Goal: Task Accomplishment & Management: Manage account settings

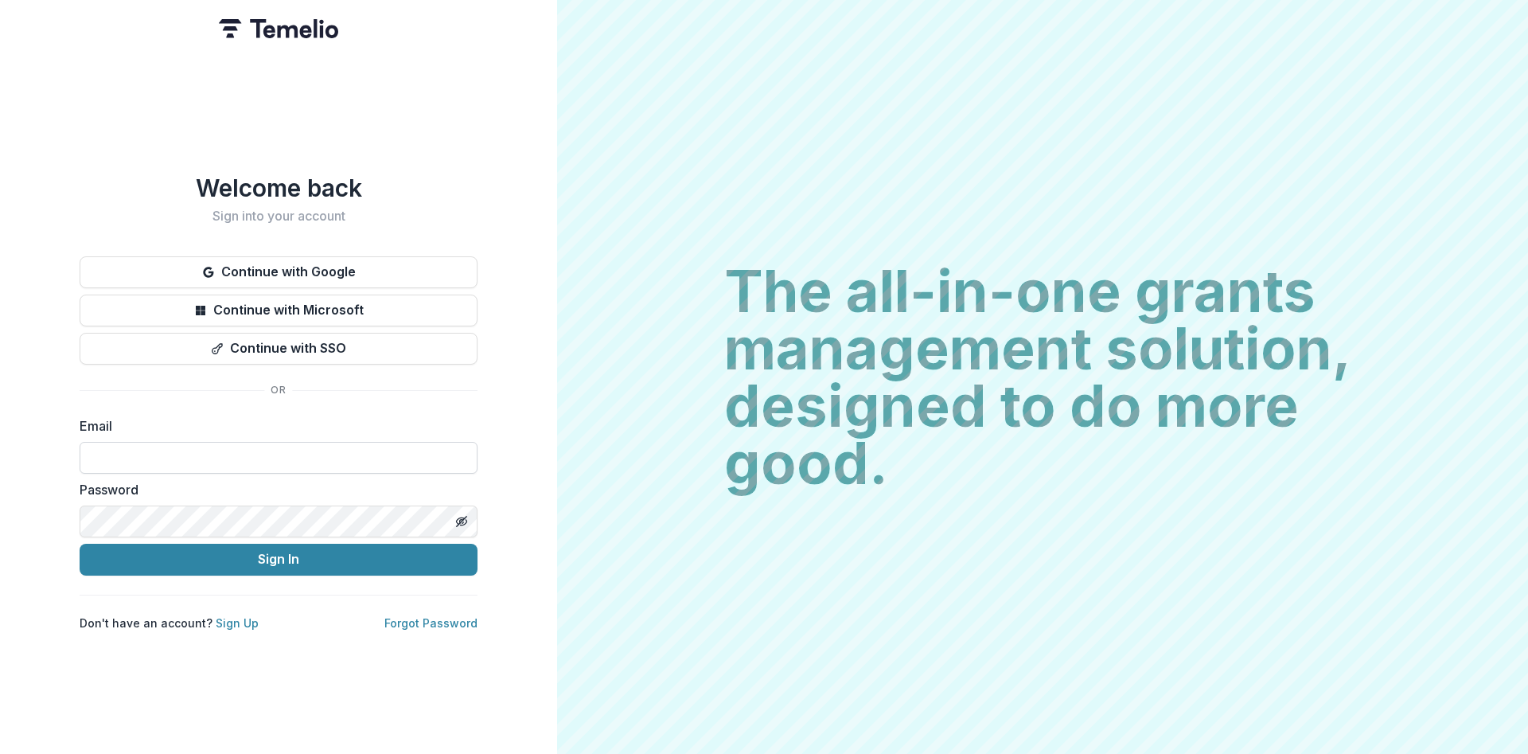
type input "**********"
drag, startPoint x: 273, startPoint y: 552, endPoint x: 275, endPoint y: 540, distance: 13.0
click at [273, 552] on button "Sign In" at bounding box center [279, 560] width 398 height 32
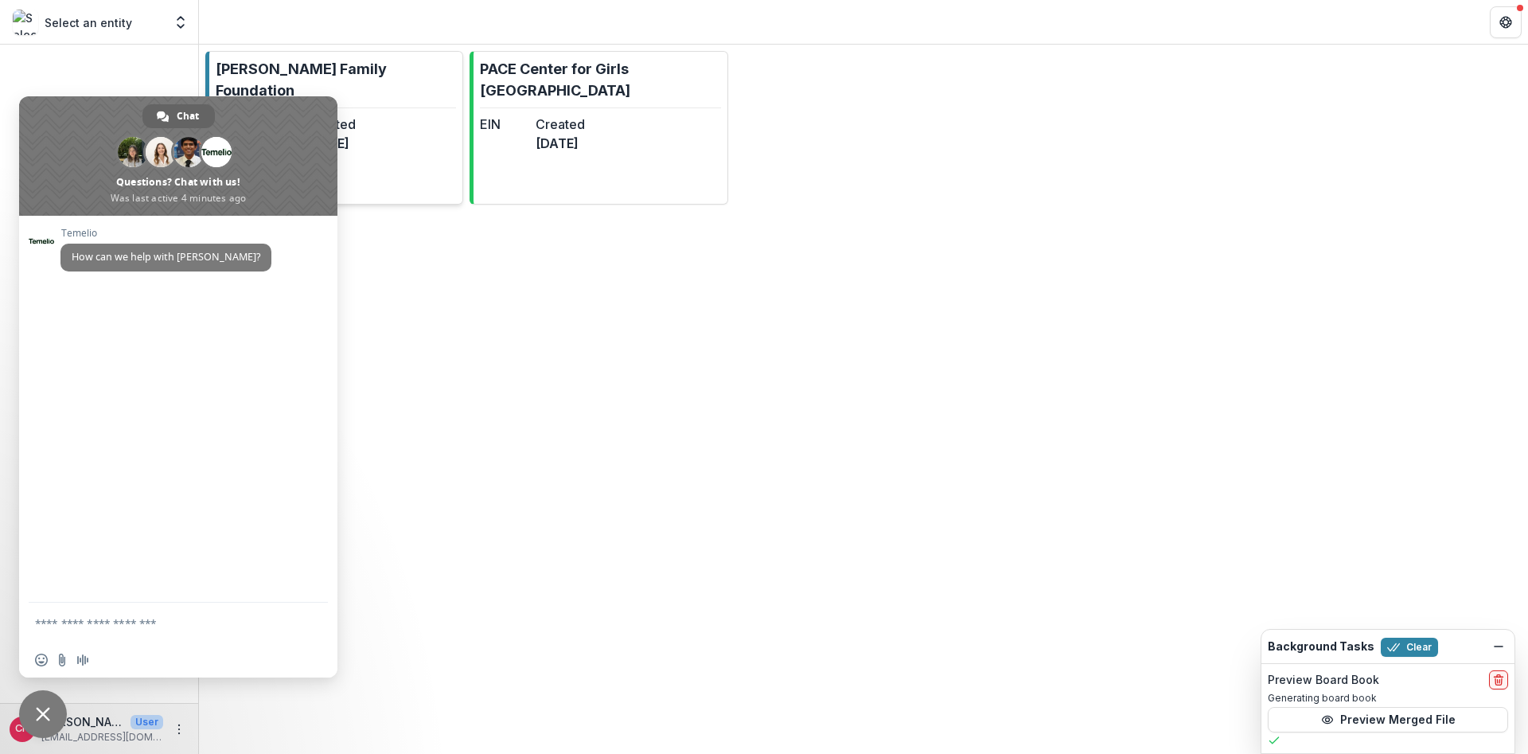
click at [415, 97] on link "[PERSON_NAME] Family Foundation EIN 4 Created [DATE] Account Type CLIENT" at bounding box center [334, 128] width 258 height 154
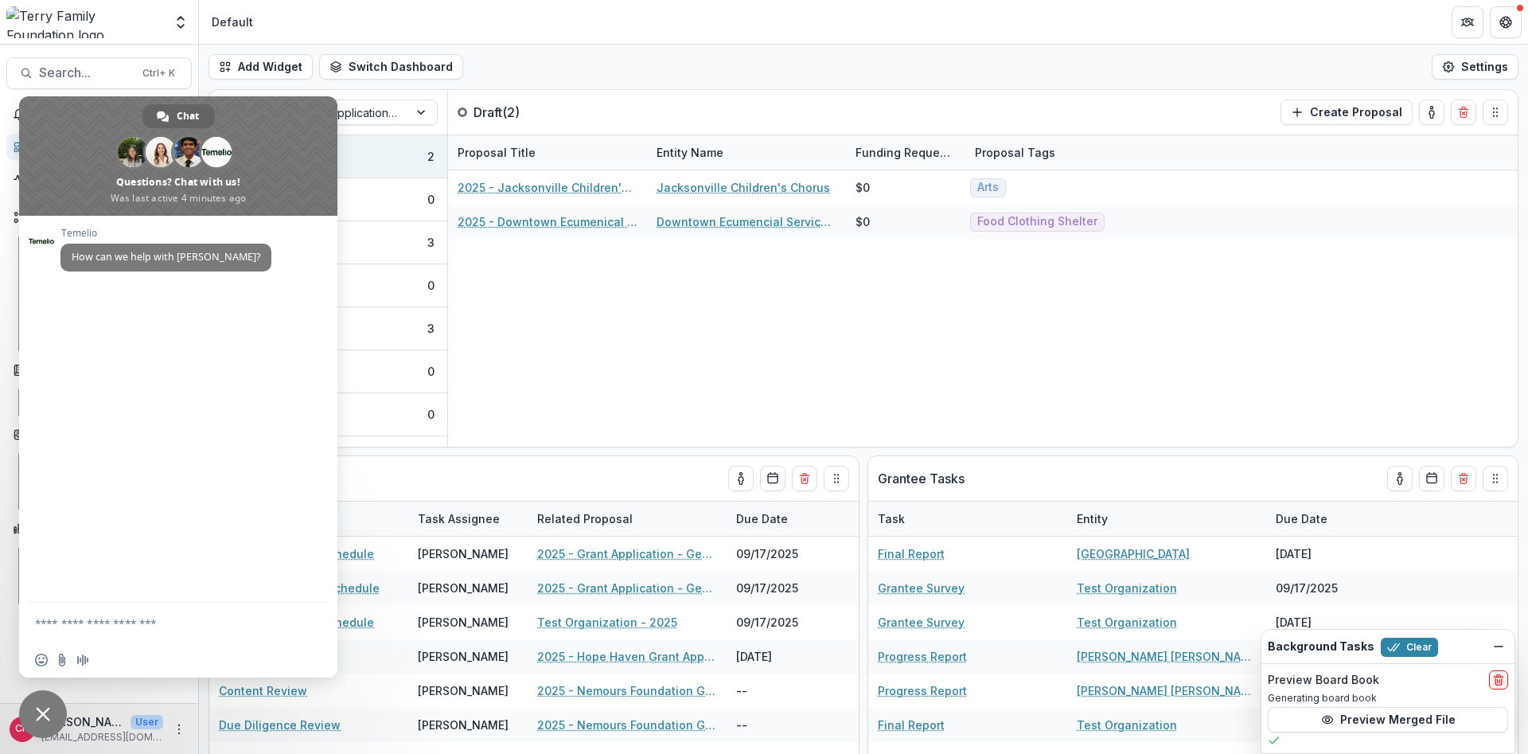
click at [30, 711] on span "Close chat" at bounding box center [43, 714] width 48 height 48
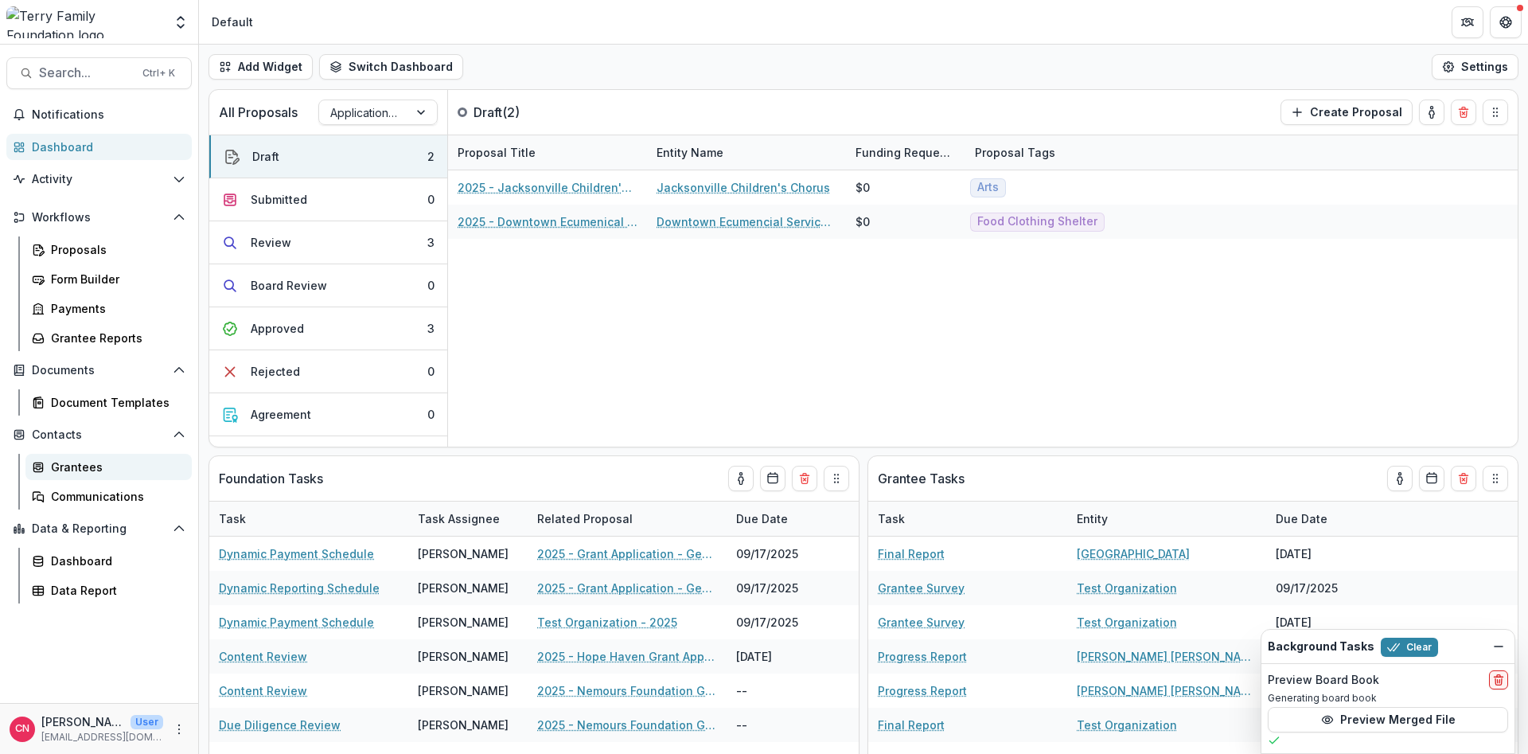
click at [88, 467] on div "Grantees" at bounding box center [115, 467] width 128 height 17
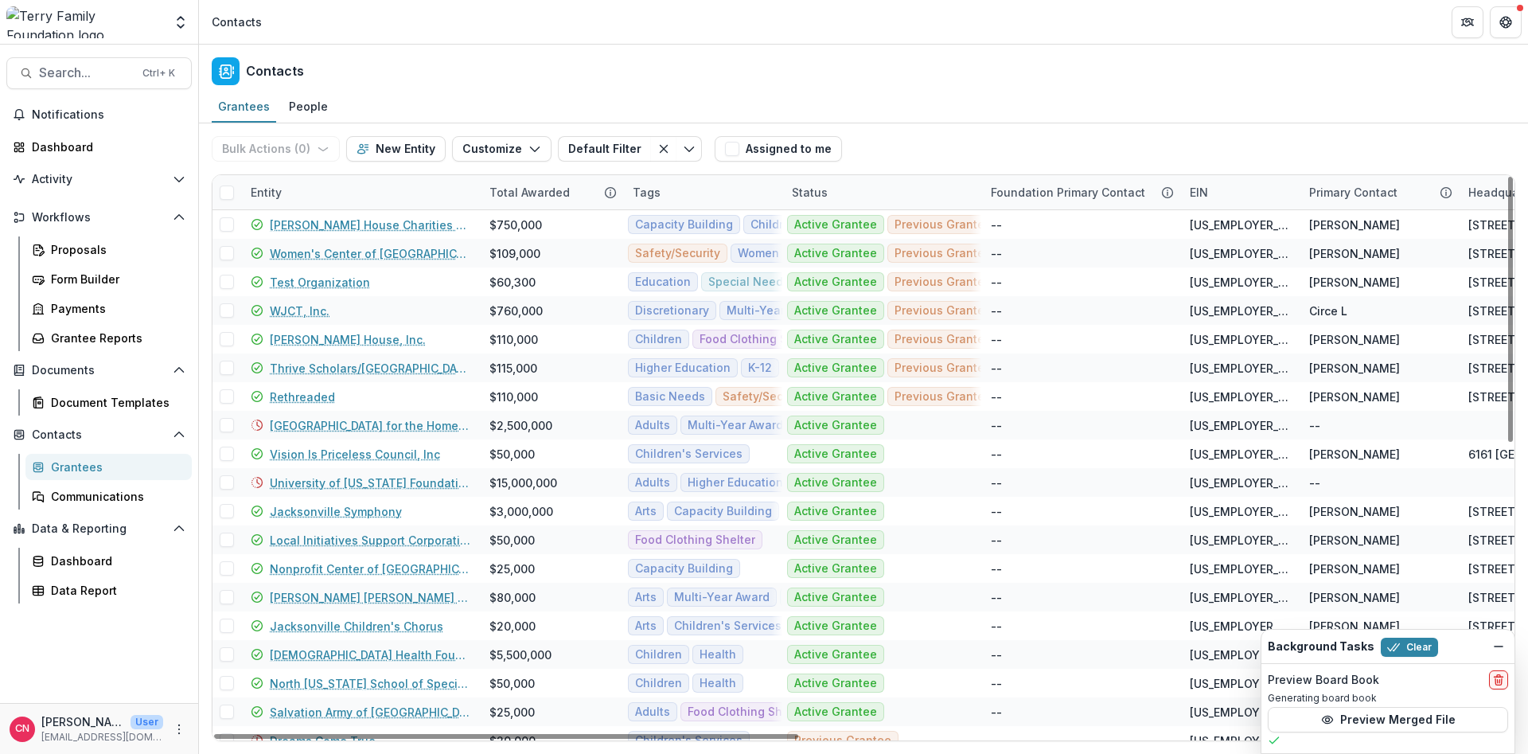
click at [378, 177] on div "Entity" at bounding box center [360, 192] width 239 height 34
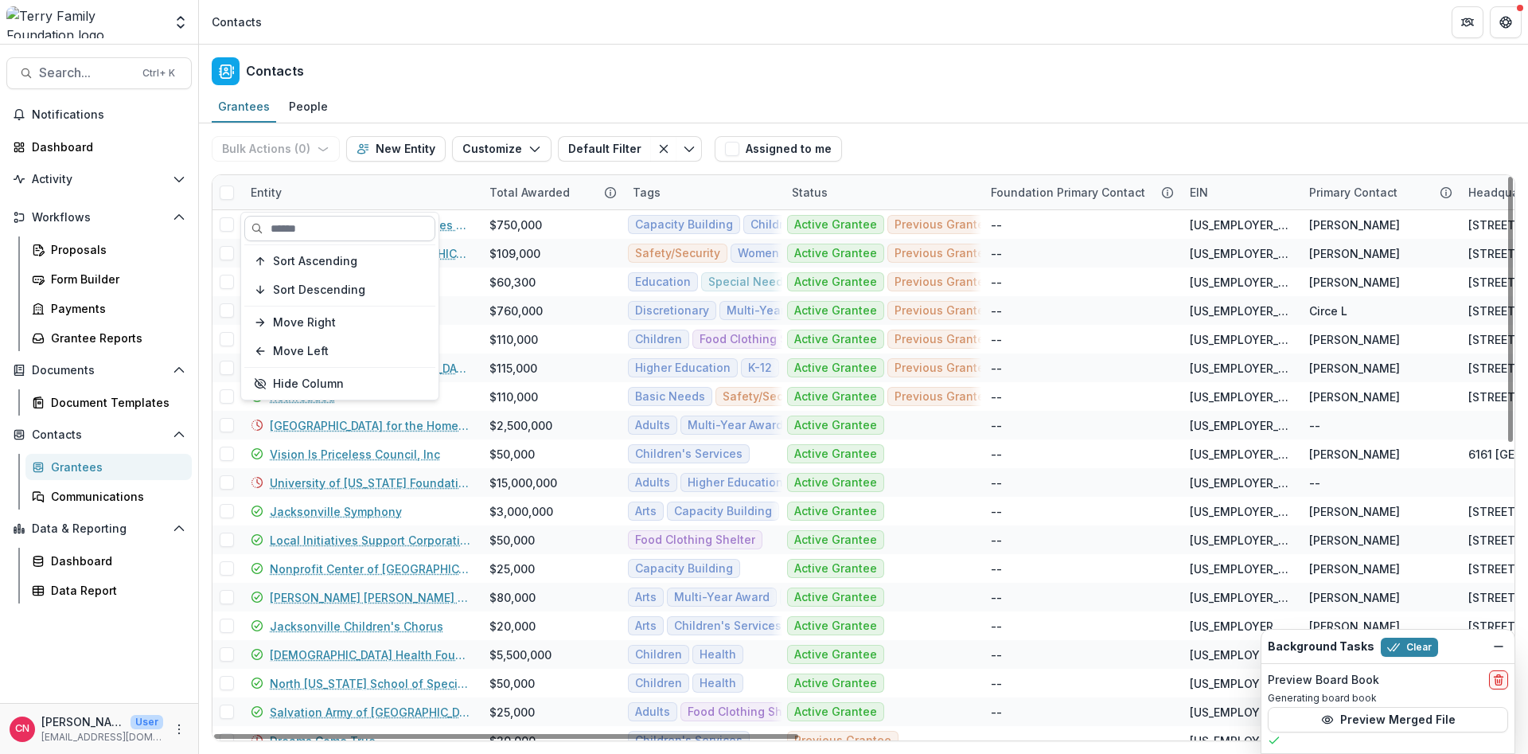
drag, startPoint x: 363, startPoint y: 228, endPoint x: 353, endPoint y: 222, distance: 12.2
click at [361, 225] on input at bounding box center [339, 228] width 191 height 25
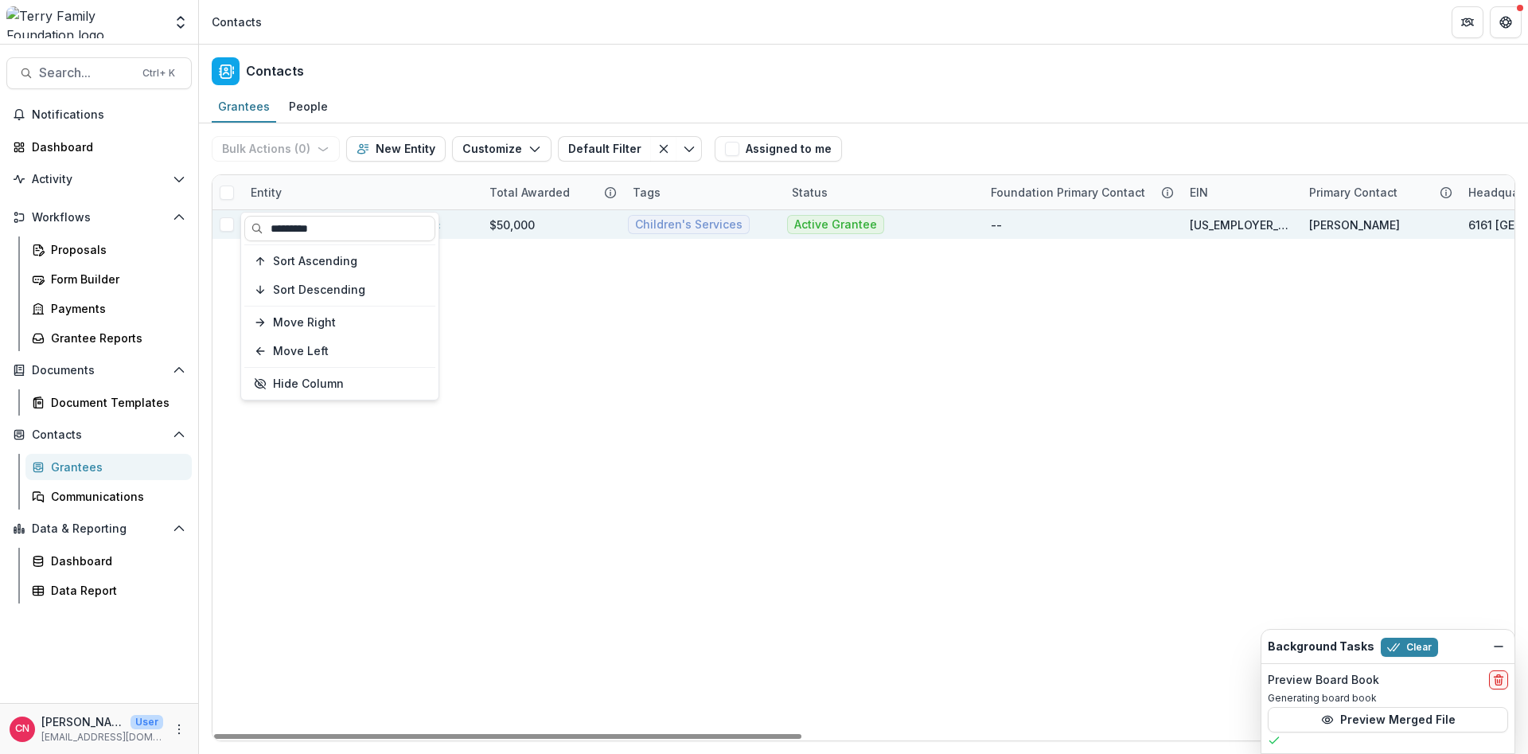
type input "*********"
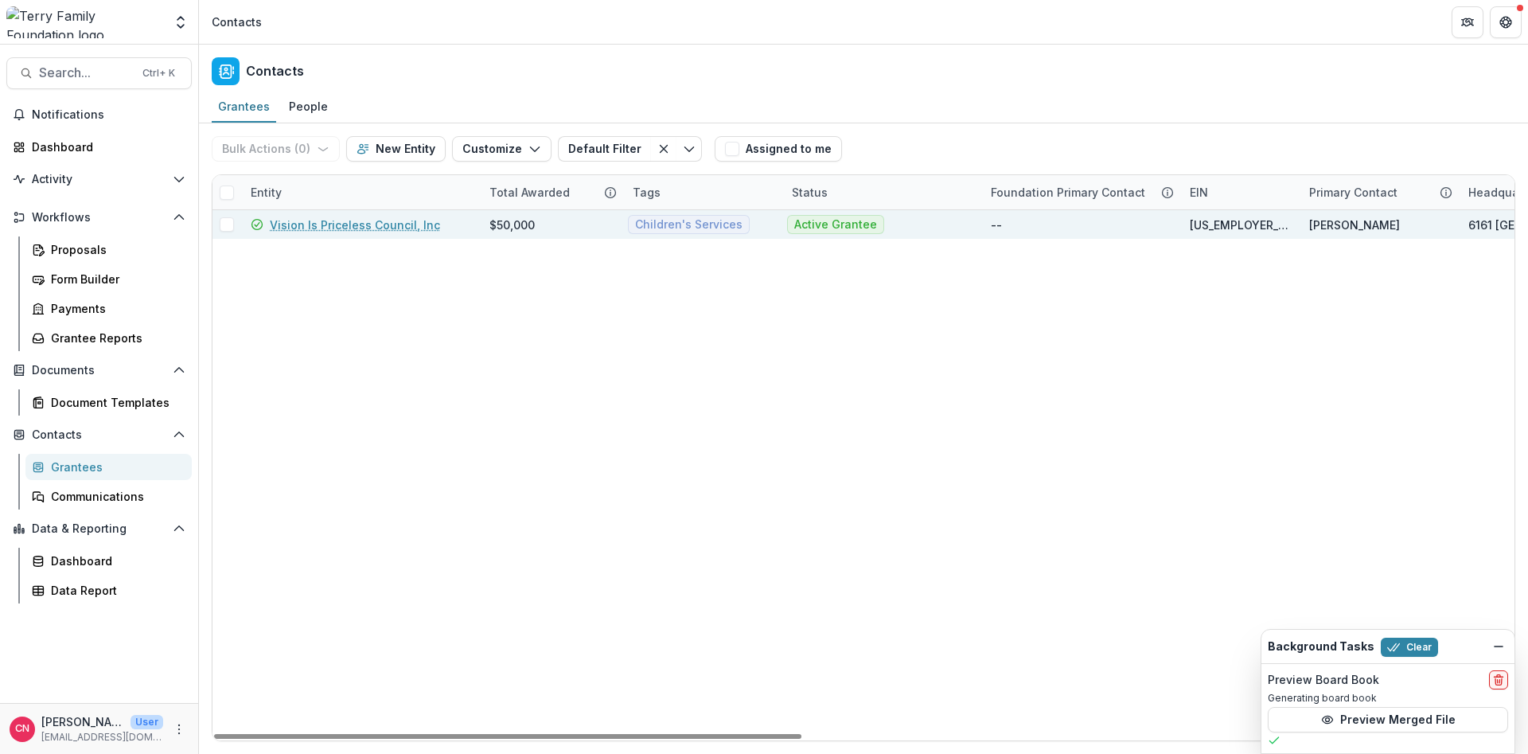
click at [461, 225] on div "Vision Is Priceless Council, Inc" at bounding box center [361, 224] width 220 height 29
click at [392, 224] on link "Vision Is Priceless Council, Inc" at bounding box center [355, 225] width 170 height 17
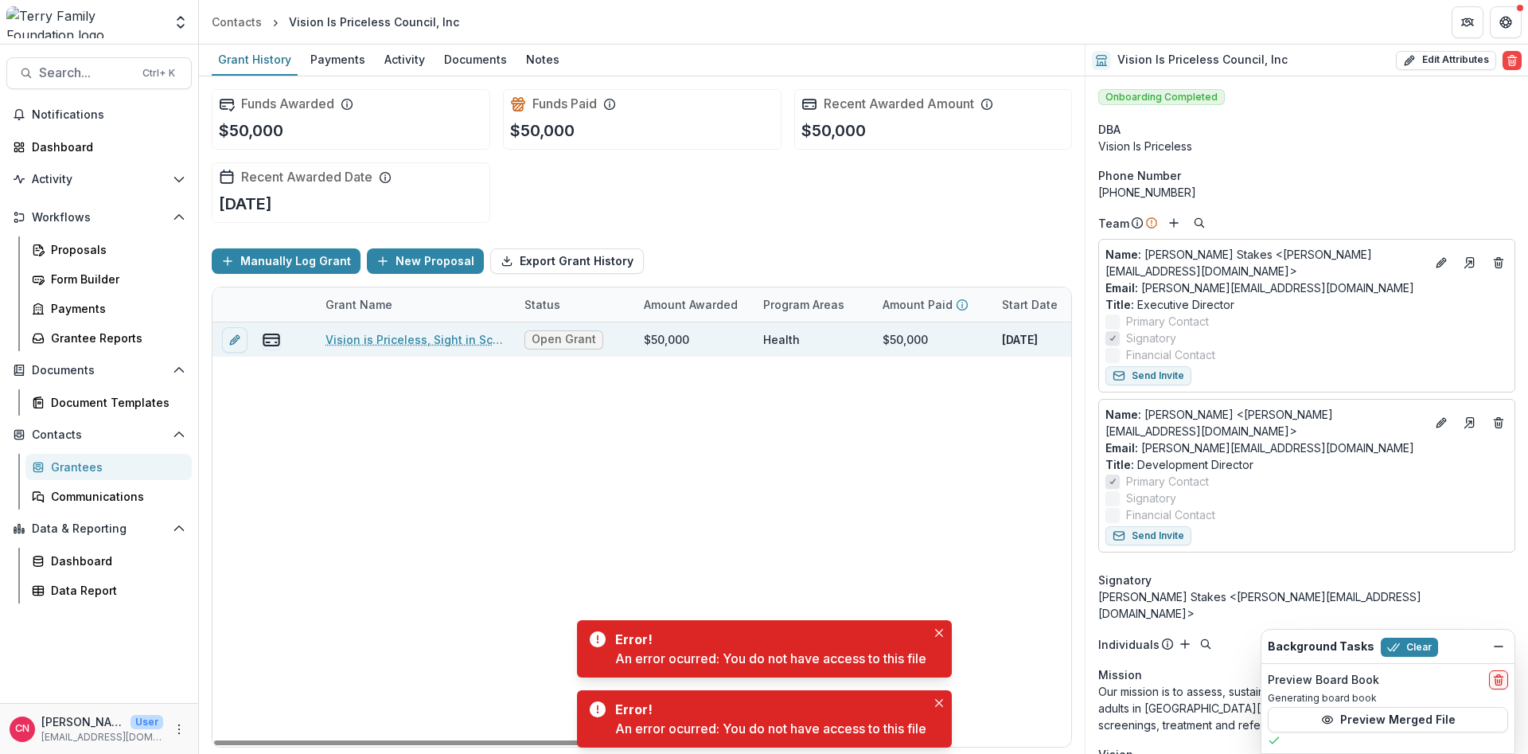
click at [431, 338] on link "Vision is Priceless, Sight in Schools Children's Vision Program, 50000, Childre…" at bounding box center [416, 339] width 180 height 17
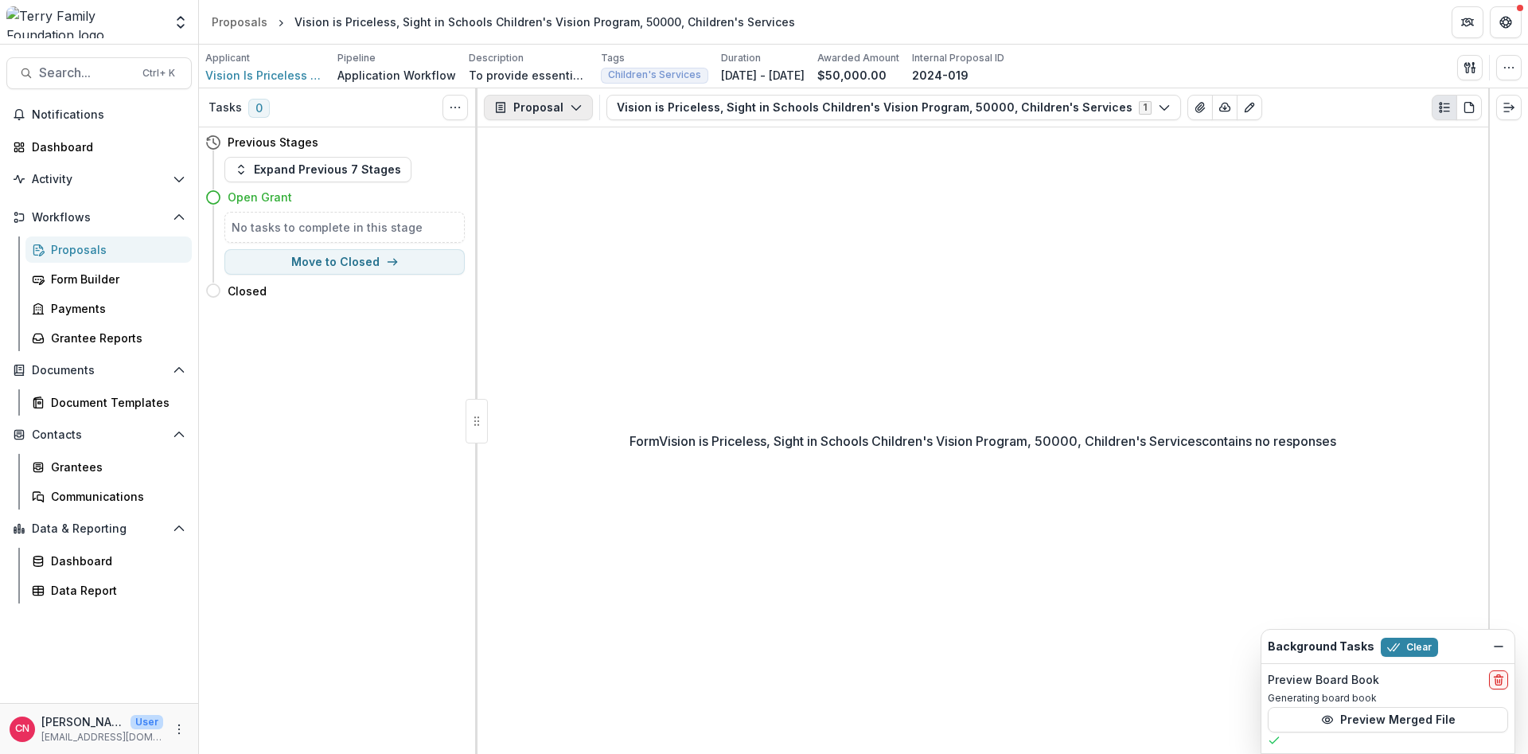
click at [573, 100] on button "Proposal" at bounding box center [538, 107] width 109 height 25
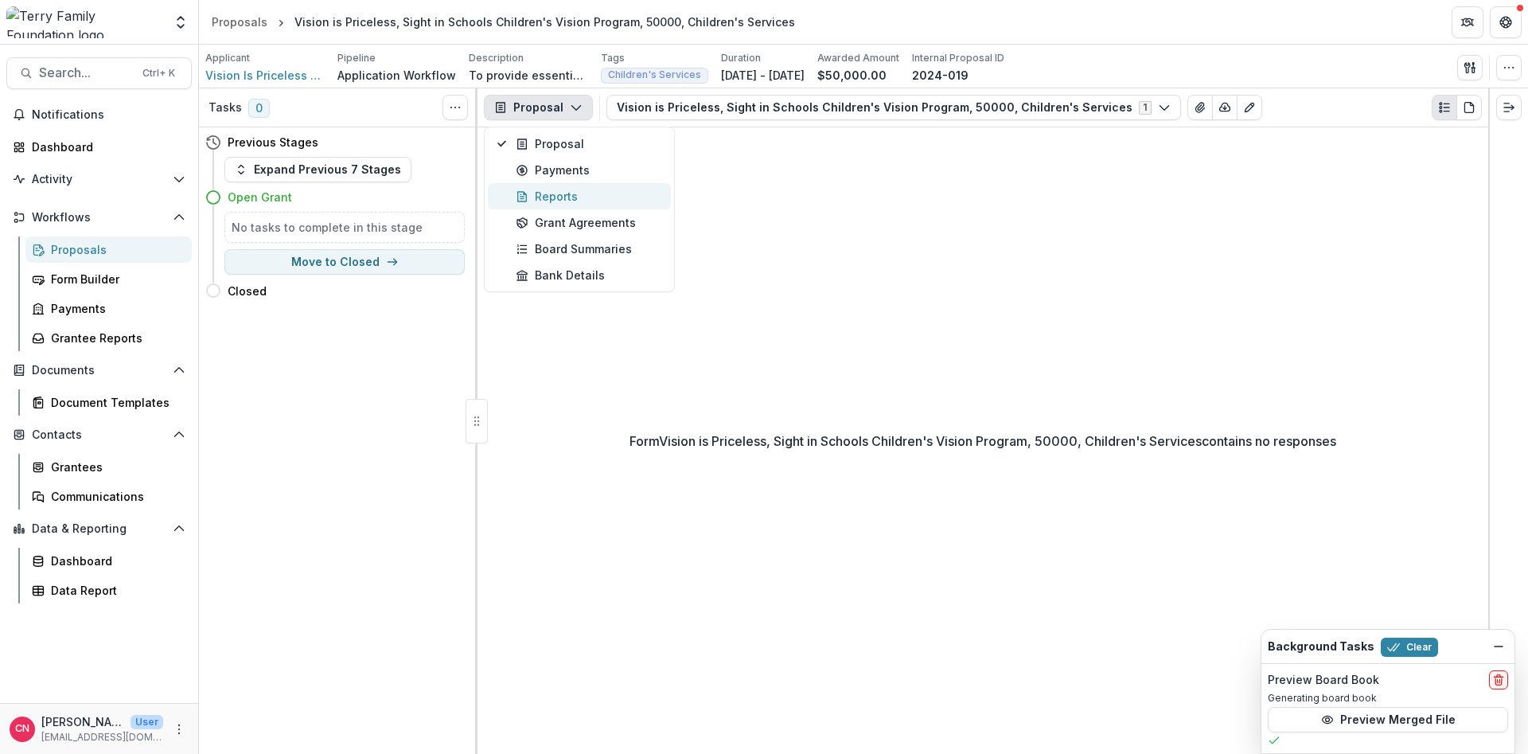
click at [552, 195] on div "Reports" at bounding box center [589, 196] width 146 height 17
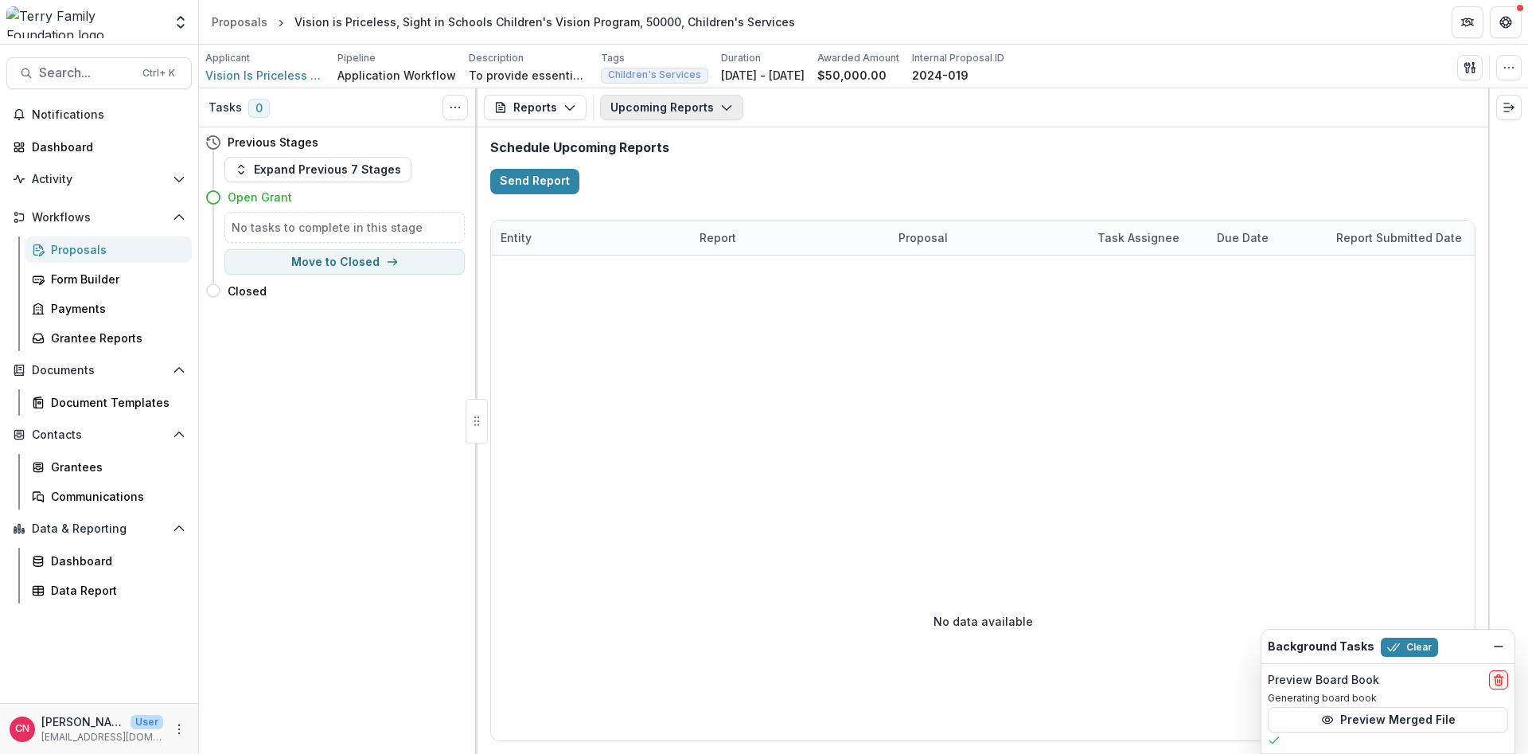
click at [717, 100] on button "Upcoming Reports" at bounding box center [671, 107] width 143 height 25
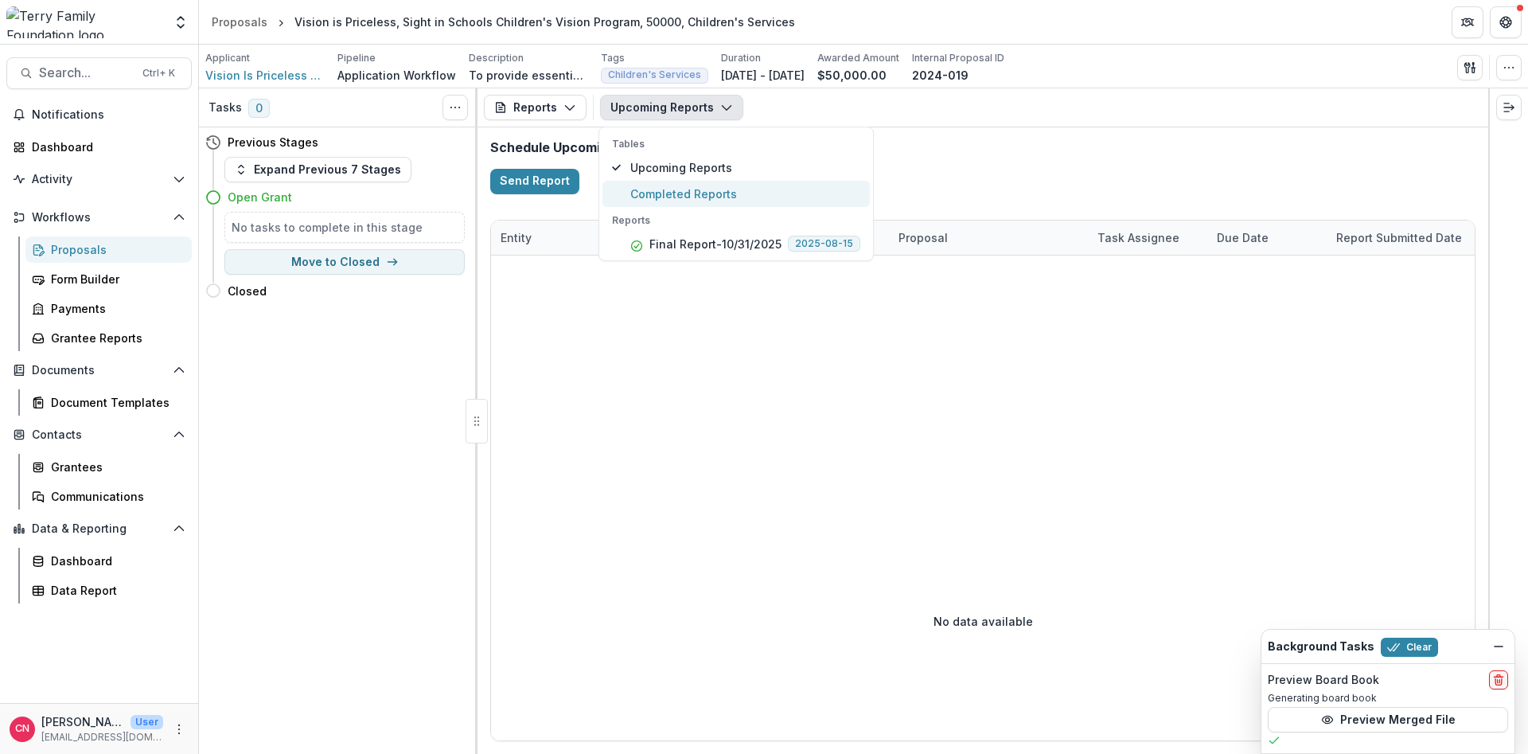
click at [679, 193] on span "Completed Reports" at bounding box center [745, 193] width 230 height 17
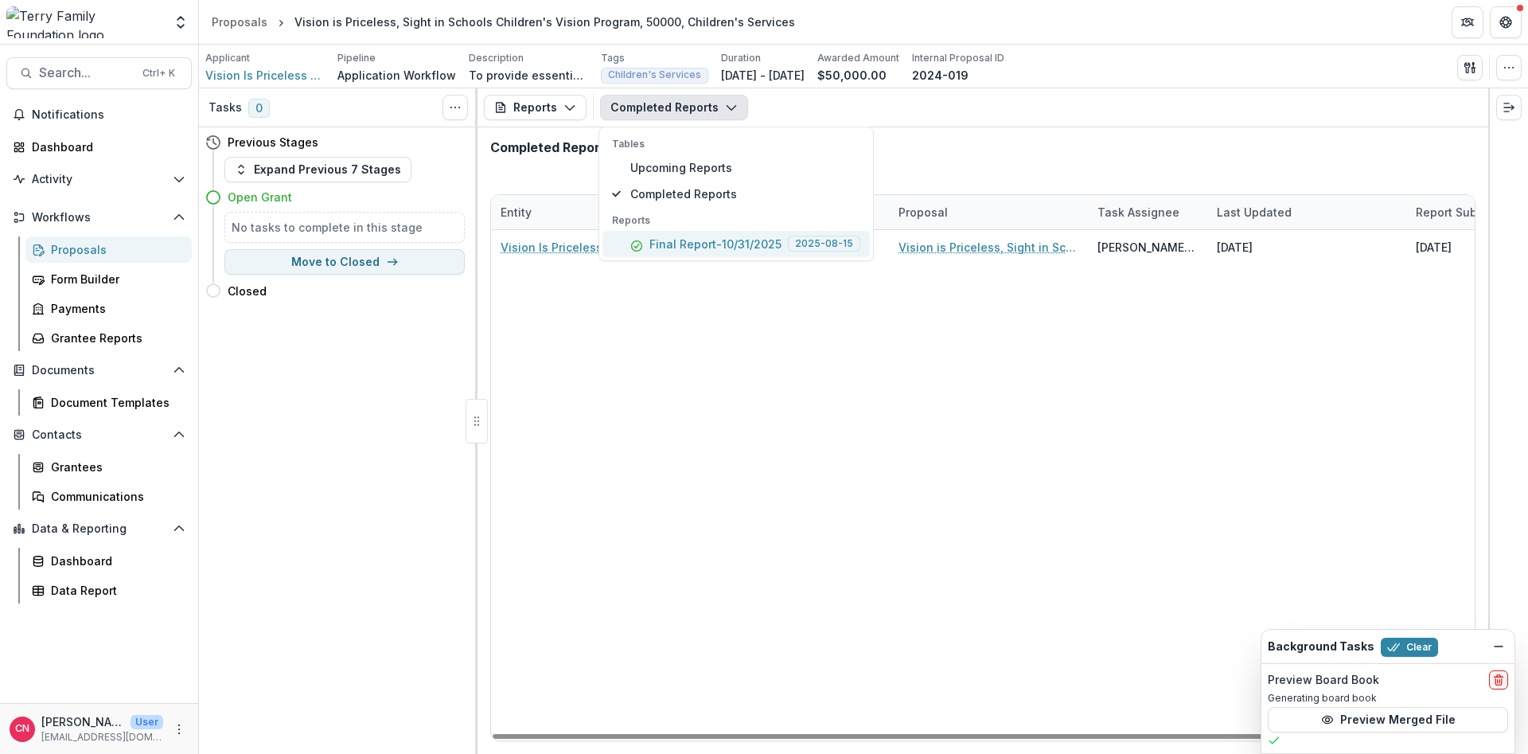
click at [689, 241] on p "Final Report-10/31/2025" at bounding box center [716, 244] width 132 height 17
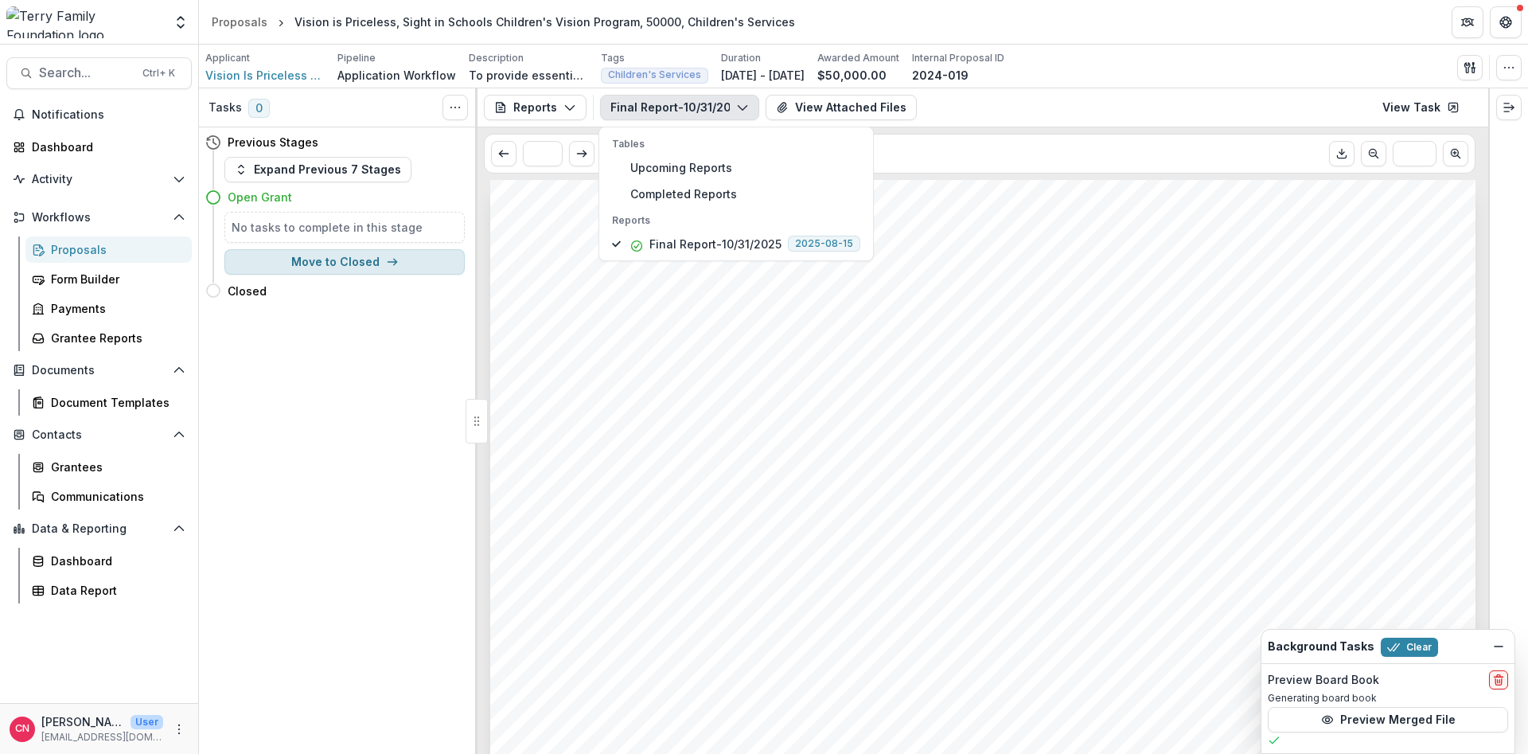
click at [350, 256] on button "Move to Closed" at bounding box center [344, 261] width 240 height 25
select select "******"
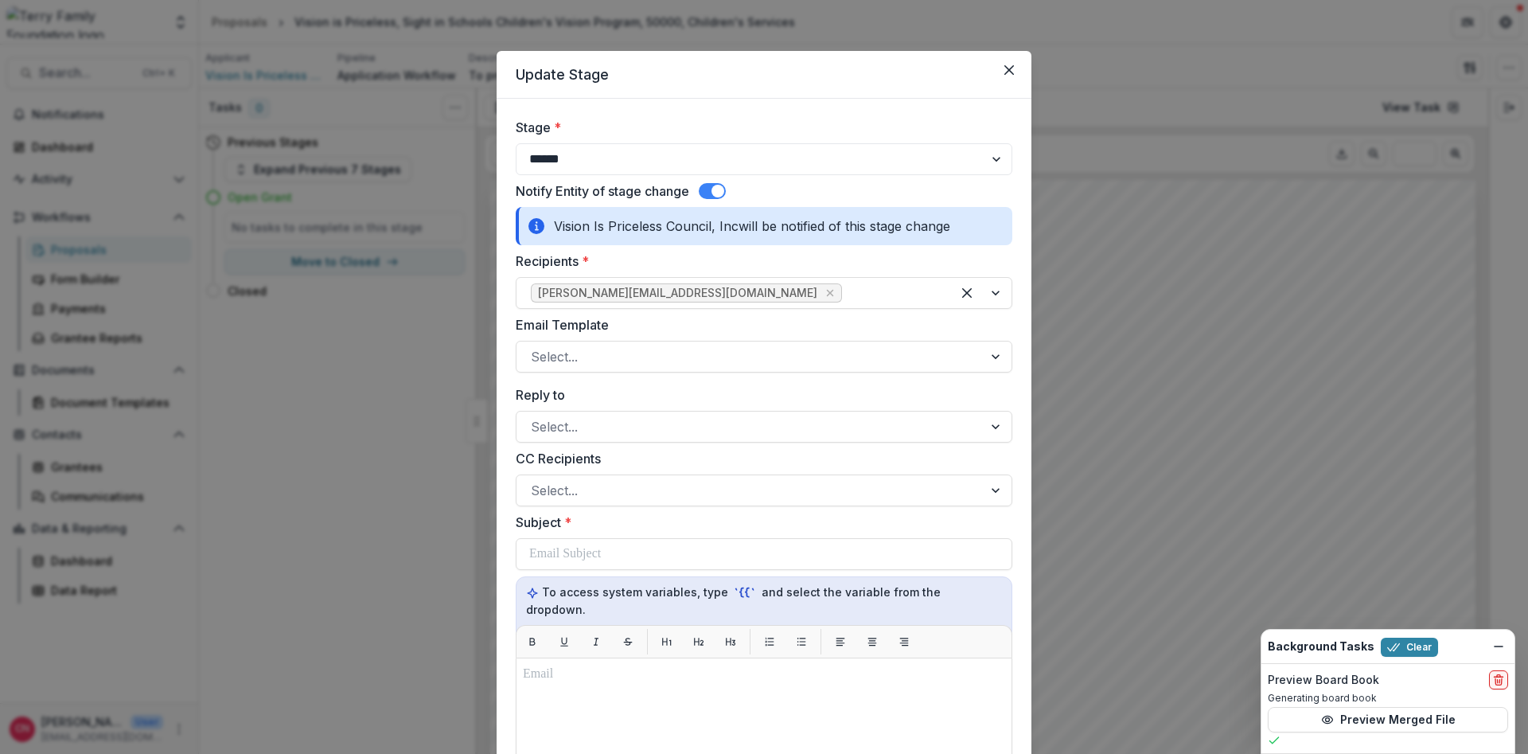
click at [709, 187] on span at bounding box center [712, 191] width 27 height 16
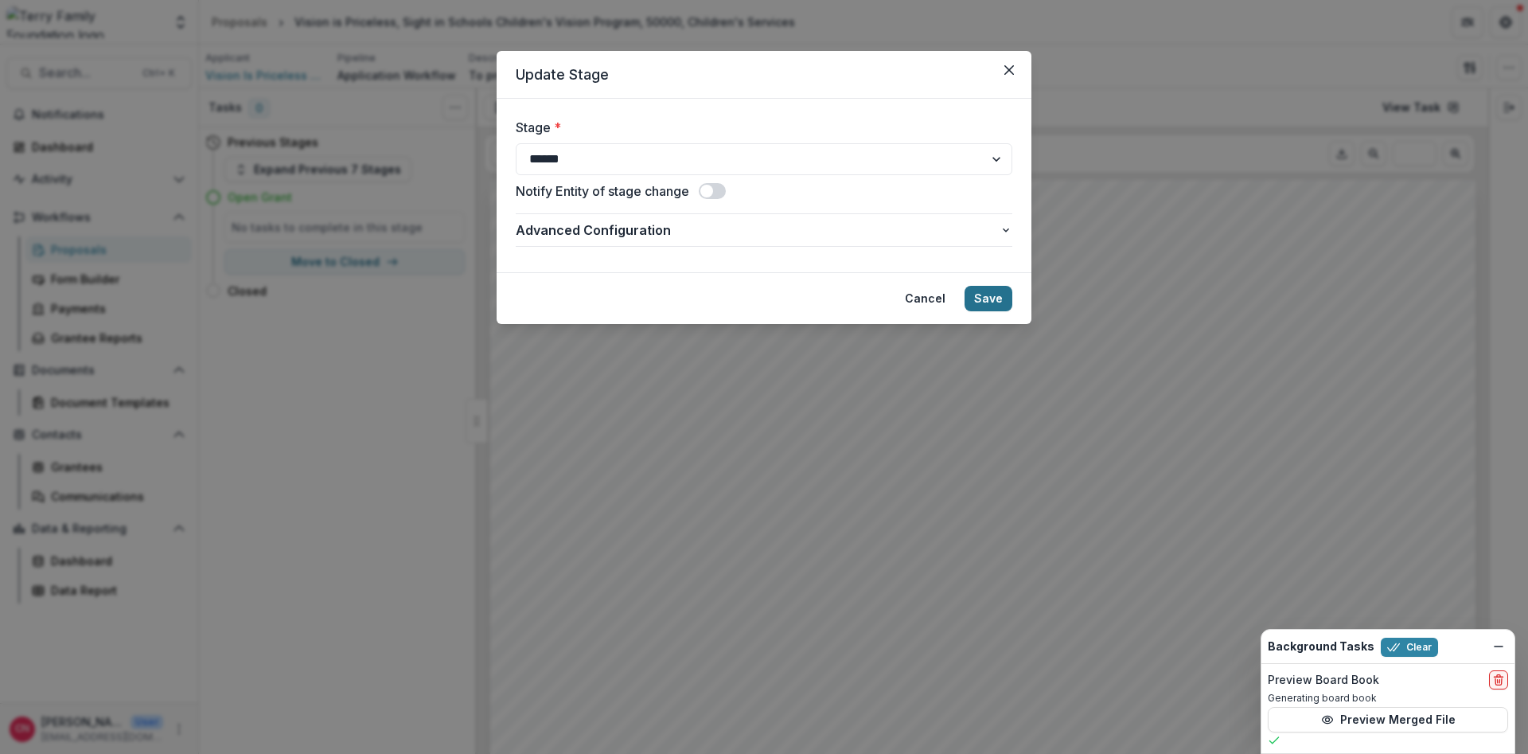
click at [986, 293] on button "Save" at bounding box center [989, 298] width 48 height 25
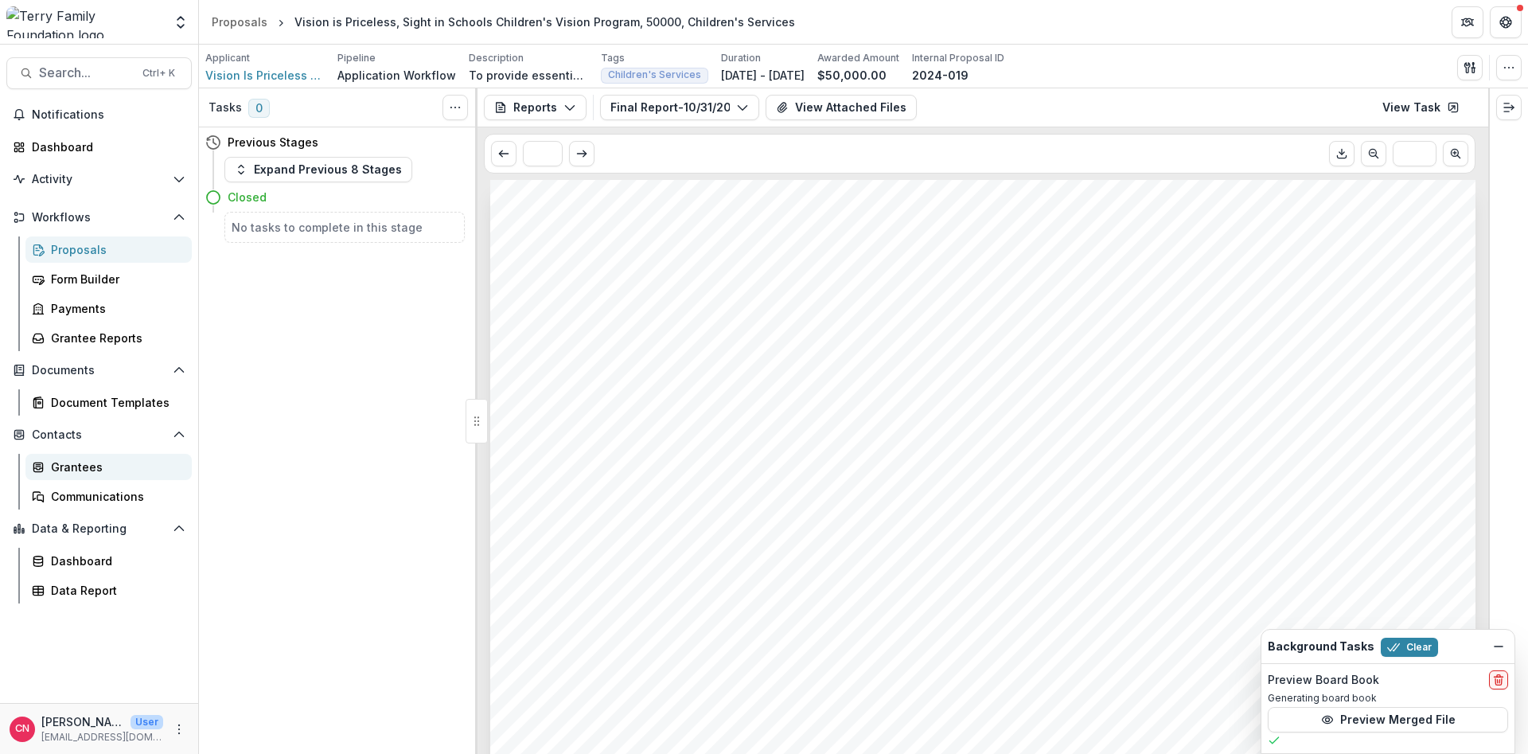
click at [75, 462] on div "Grantees" at bounding box center [115, 467] width 128 height 17
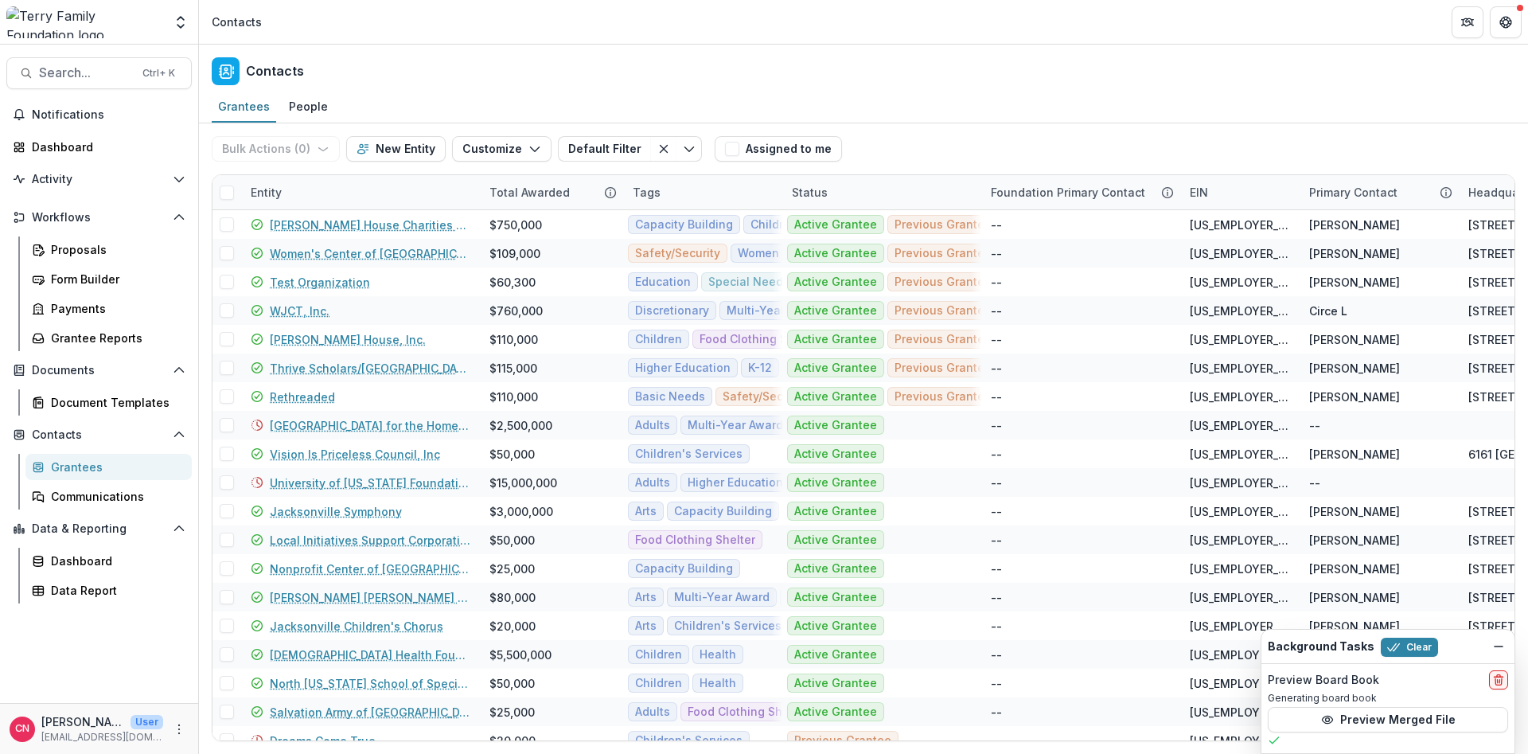
click at [25, 454] on link "Grantees" at bounding box center [108, 467] width 166 height 26
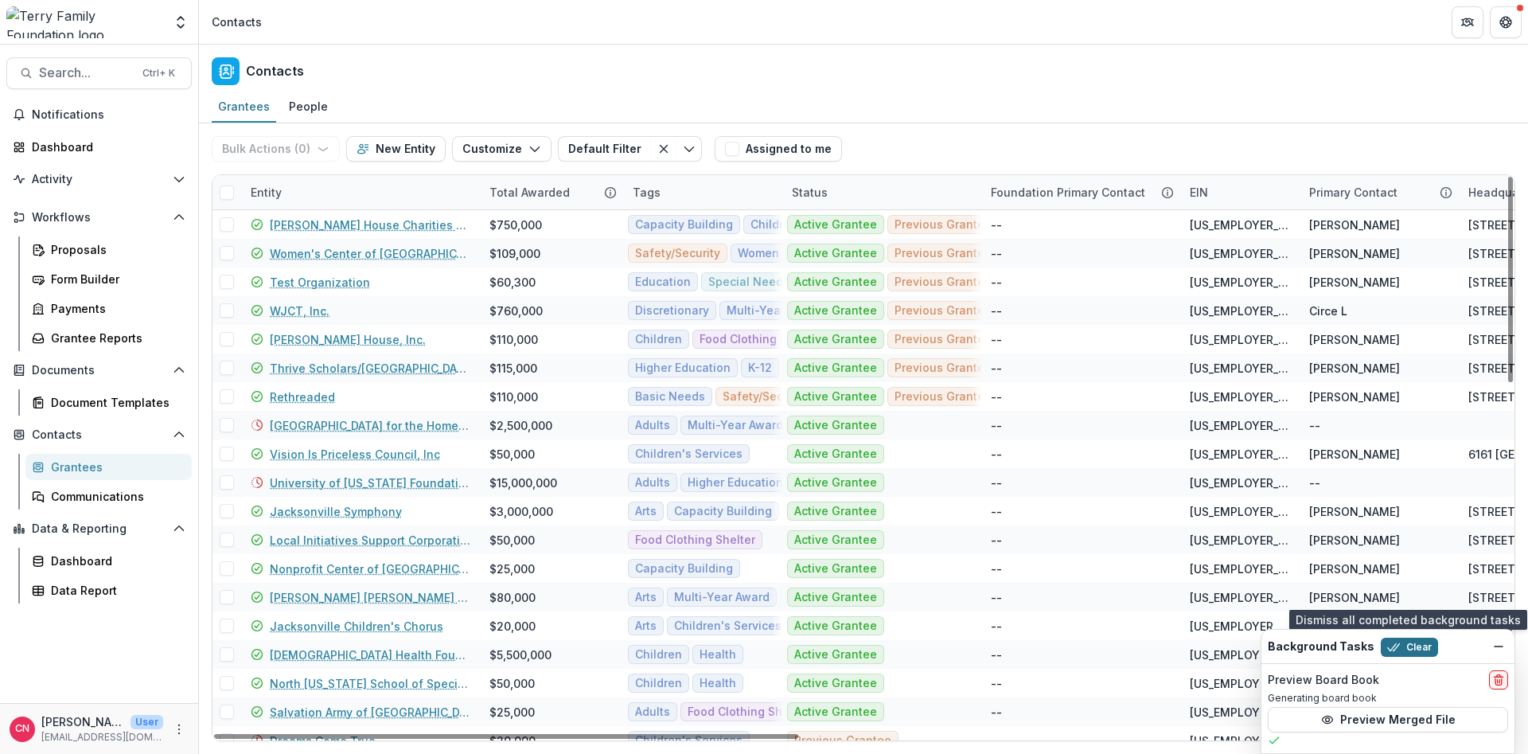
click at [1419, 645] on button "Clear" at bounding box center [1409, 647] width 57 height 19
